Goal: Transaction & Acquisition: Purchase product/service

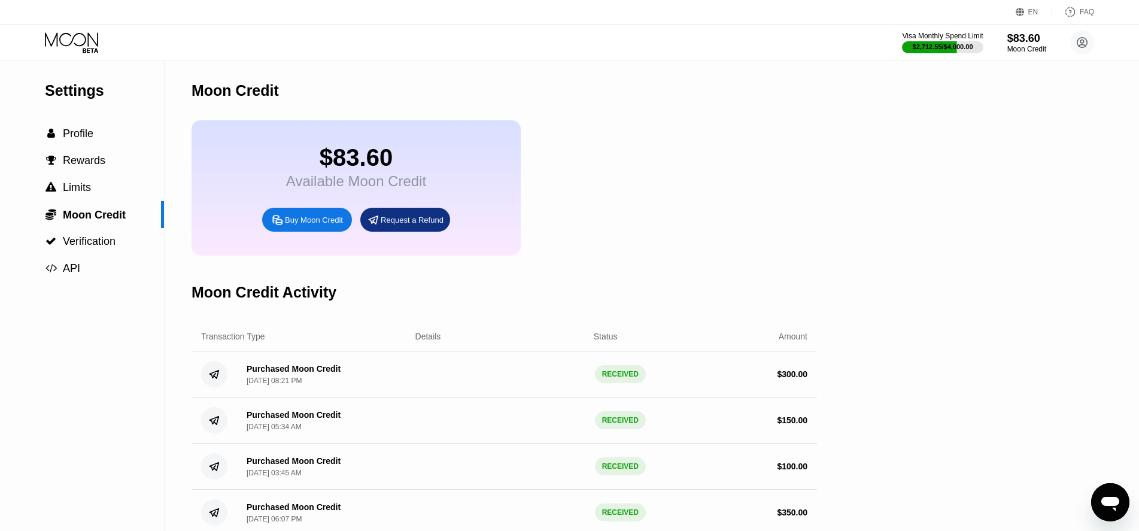
click at [313, 225] on div "Buy Moon Credit" at bounding box center [314, 220] width 58 height 10
type input "0"
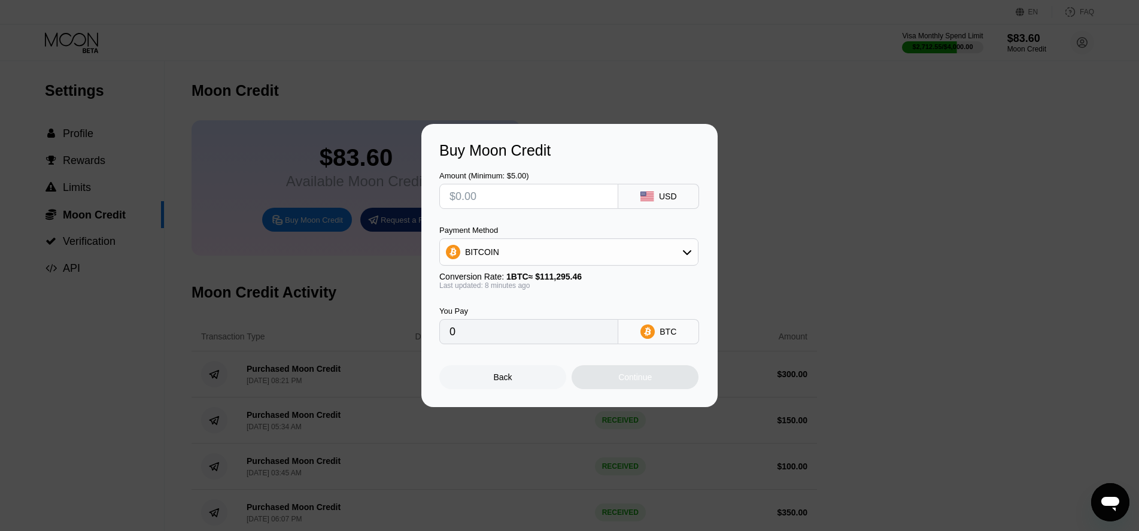
click at [496, 199] on input "text" at bounding box center [528, 196] width 159 height 24
type input "$300"
type input "0.00269495"
type input "$300"
click at [610, 378] on div "Continue" at bounding box center [635, 377] width 127 height 24
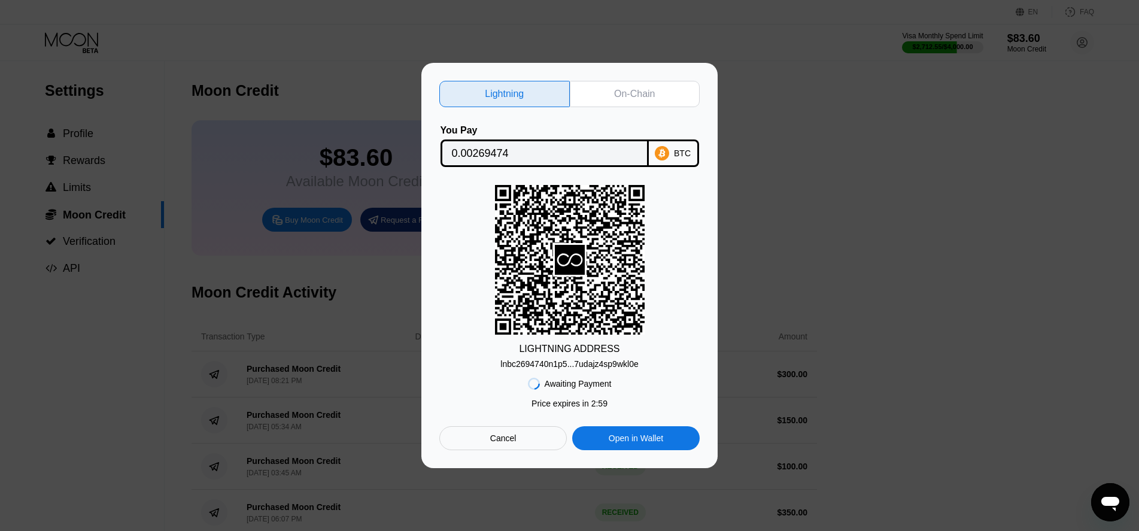
click at [485, 149] on input "0.00269474" at bounding box center [545, 153] width 186 height 24
click at [578, 365] on div "lnbc2694740n1p5...7udajz4sp9wkl0e" at bounding box center [569, 364] width 138 height 10
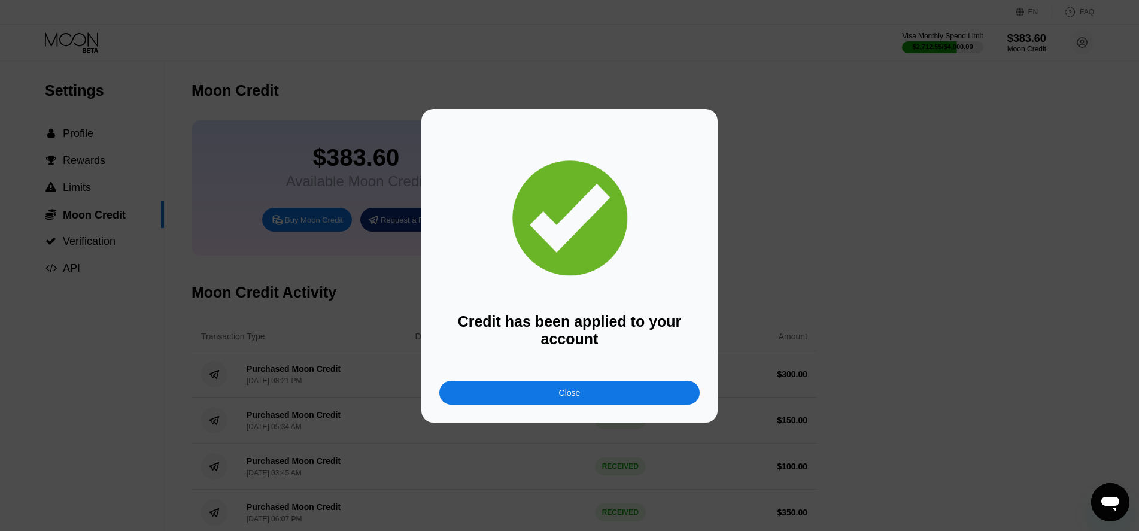
drag, startPoint x: 603, startPoint y: 400, endPoint x: 620, endPoint y: 404, distance: 17.1
click at [603, 400] on div "Close" at bounding box center [569, 393] width 260 height 24
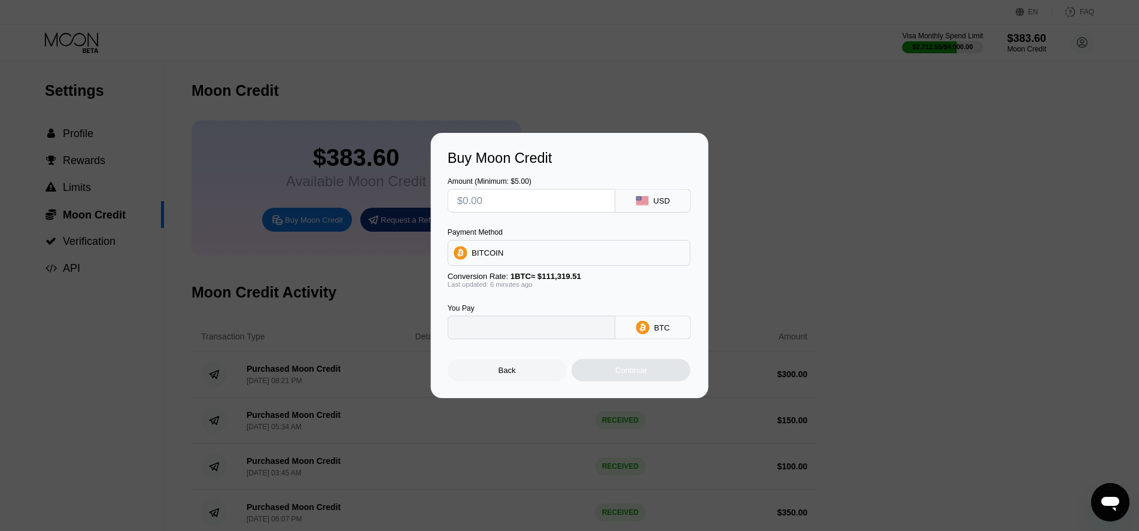
type input "0"
